Goal: Task Accomplishment & Management: Use online tool/utility

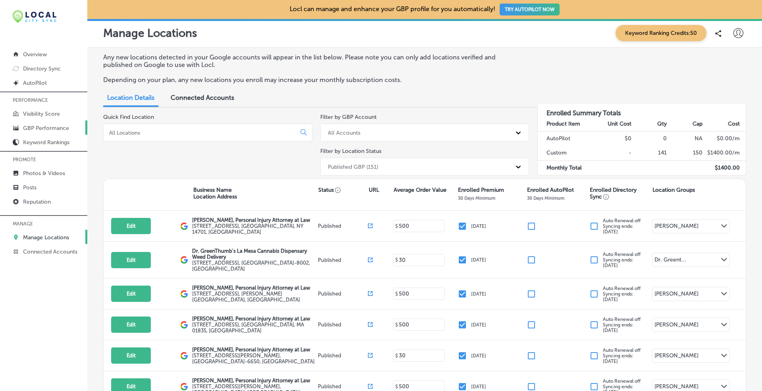
click at [37, 125] on p "GBP Performance" at bounding box center [46, 128] width 46 height 7
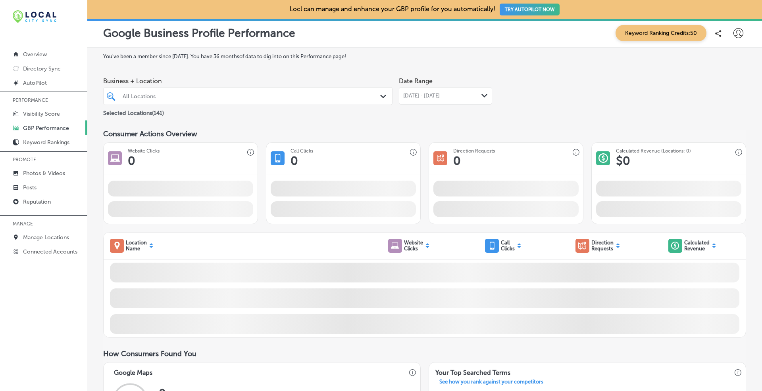
click at [384, 94] on div "Path Created with Sketch." at bounding box center [384, 96] width 9 height 9
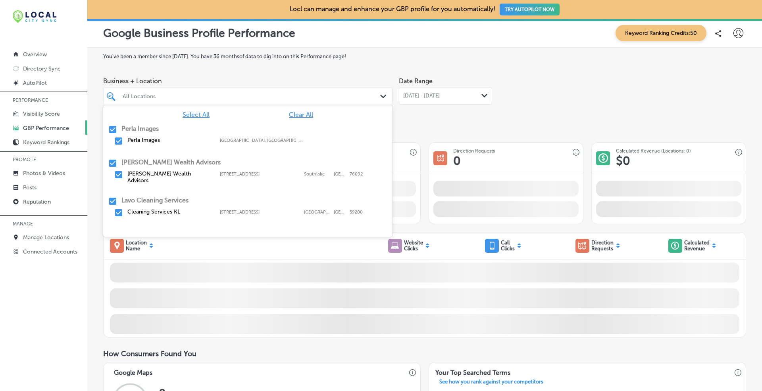
click at [298, 118] on div "Select All Clear All Perla Images Perla Images [GEOGRAPHIC_DATA], [GEOGRAPHIC_D…" at bounding box center [247, 165] width 289 height 119
click at [297, 113] on span "Clear All" at bounding box center [301, 115] width 24 height 8
click at [291, 114] on span "Clear All" at bounding box center [301, 115] width 24 height 8
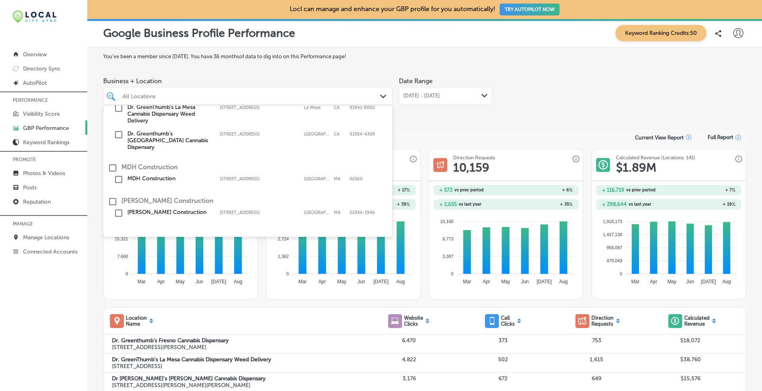
scroll to position [330, 0]
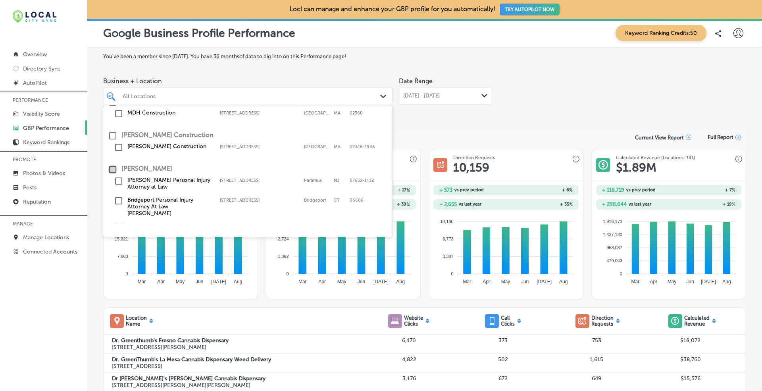
click at [112, 165] on input "checkbox" at bounding box center [113, 170] width 10 height 10
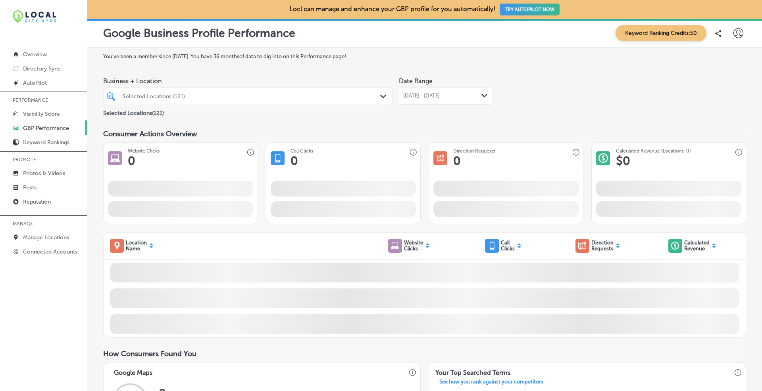
click at [489, 59] on label "You've been a member since [DATE] . You have 36 months of data to dig into on t…" at bounding box center [424, 57] width 643 height 6
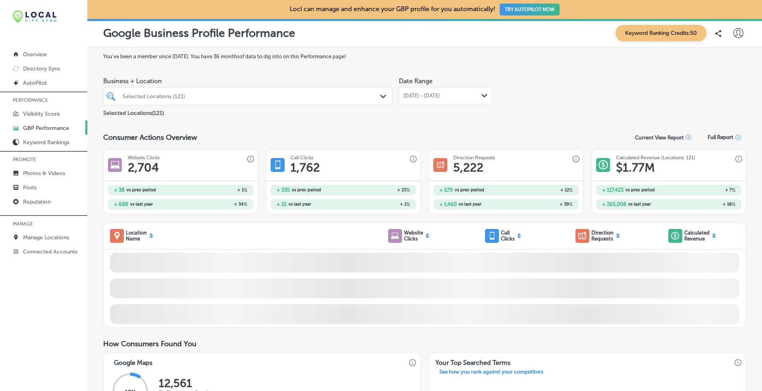
click at [484, 92] on div "[DATE] - [DATE] Path Created with Sketch." at bounding box center [445, 95] width 93 height 17
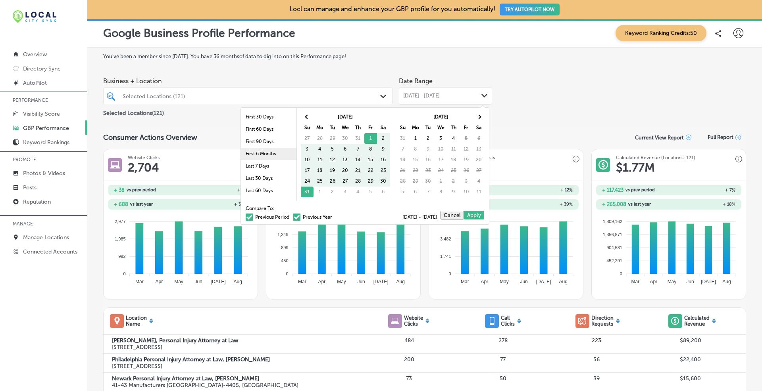
scroll to position [46, 0]
click at [259, 172] on li "Last 1 Year" at bounding box center [269, 169] width 56 height 12
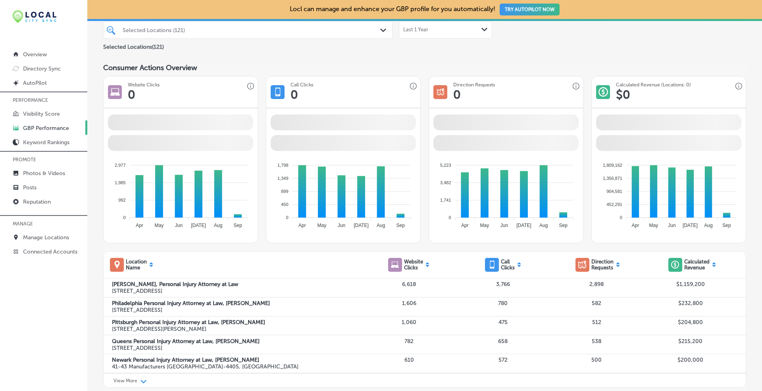
scroll to position [198, 0]
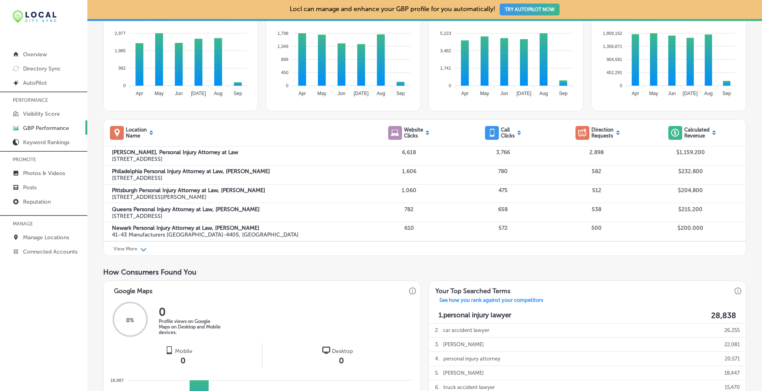
click at [141, 251] on icon "Path Created with Sketch." at bounding box center [143, 250] width 6 height 4
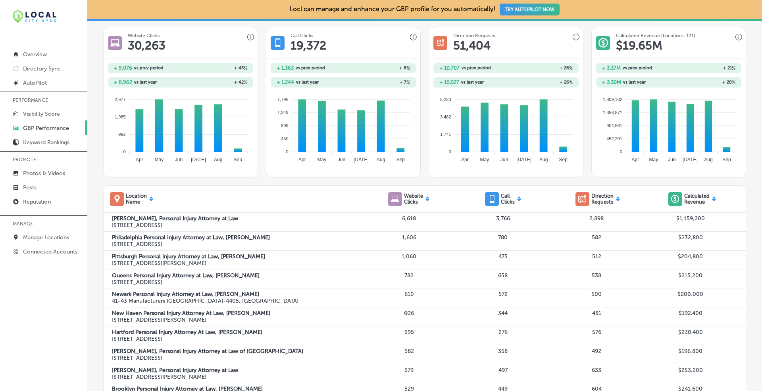
scroll to position [0, 0]
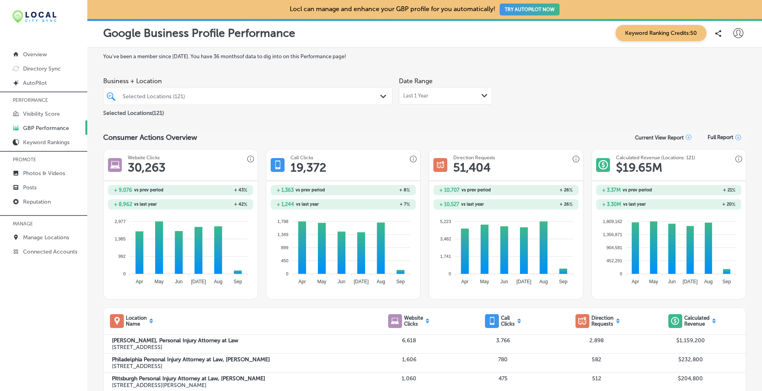
click at [517, 305] on icon at bounding box center [519, 323] width 4 height 2
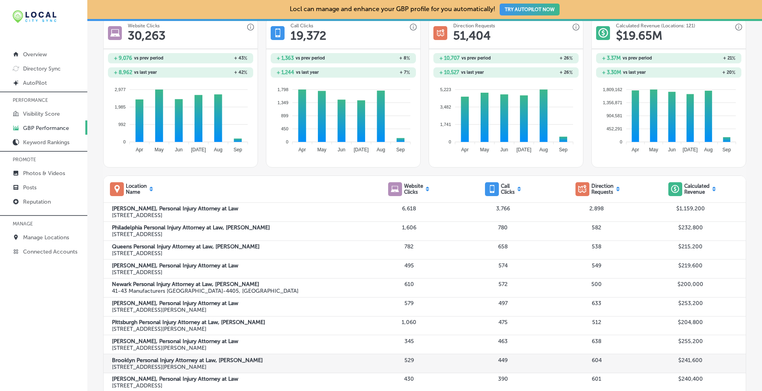
scroll to position [66, 0]
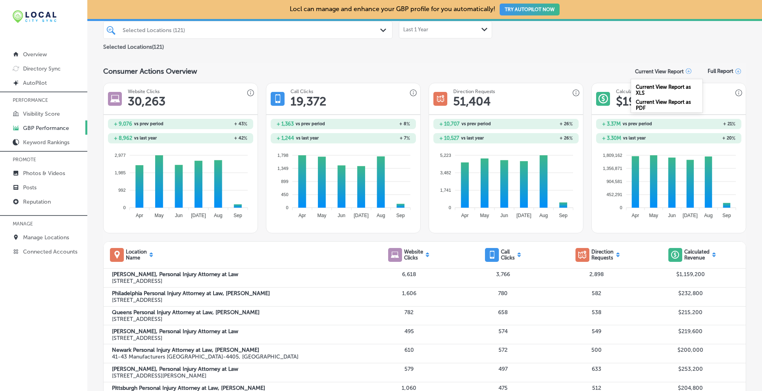
click at [609, 69] on icon at bounding box center [688, 72] width 6 height 6
click at [609, 90] on div "Current View Report as XLS" at bounding box center [666, 88] width 71 height 15
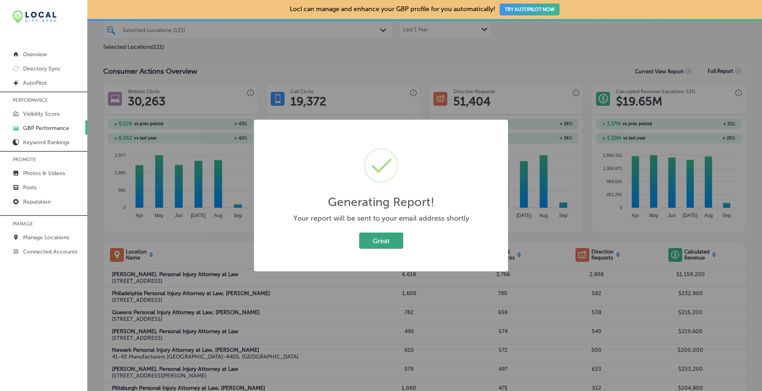
click at [389, 240] on button "Great" at bounding box center [381, 241] width 44 height 16
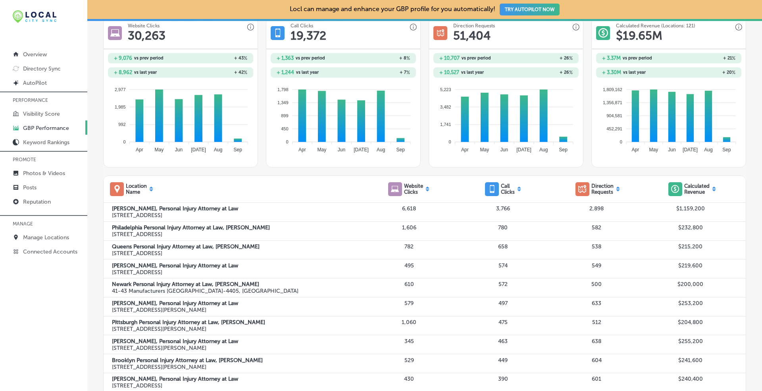
scroll to position [0, 0]
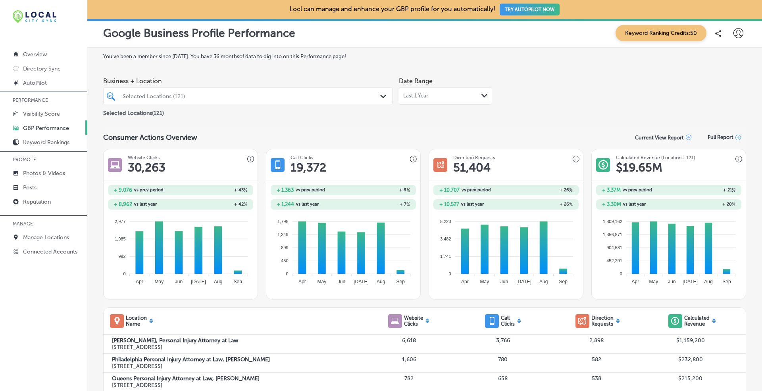
click at [609, 139] on icon at bounding box center [738, 138] width 6 height 6
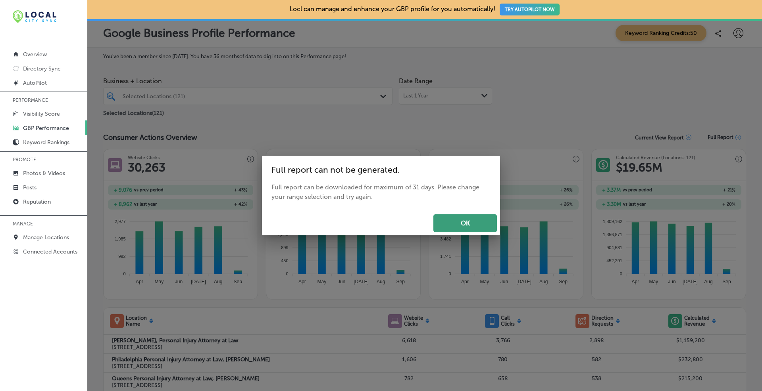
click at [455, 229] on button "OK" at bounding box center [464, 224] width 63 height 18
